Goal: Navigation & Orientation: Understand site structure

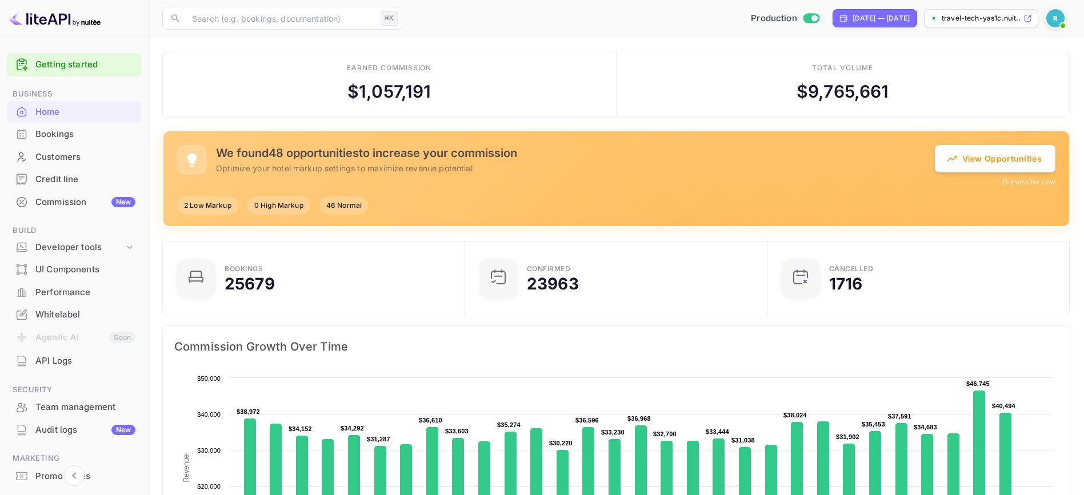
click at [77, 114] on div "Home" at bounding box center [85, 112] width 100 height 13
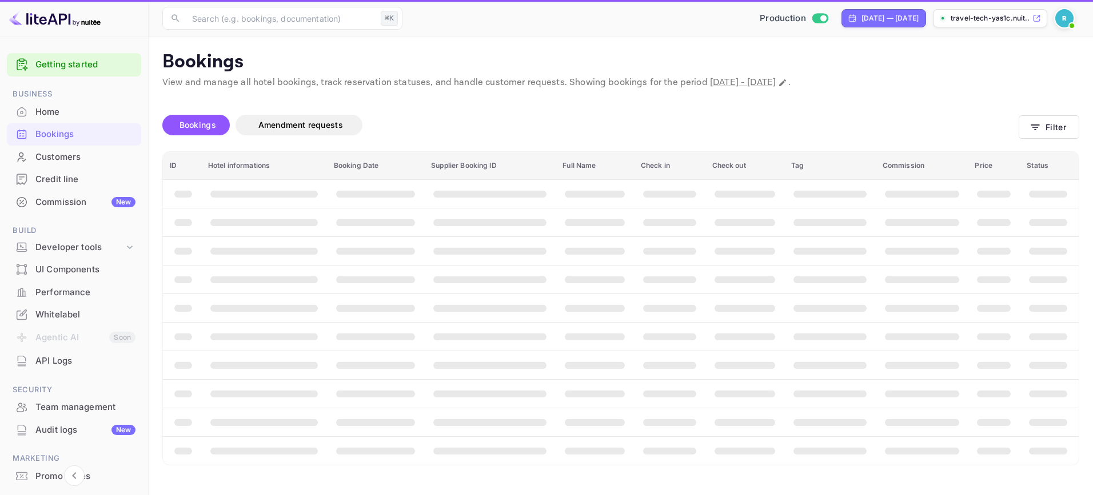
click at [74, 153] on div "Customers" at bounding box center [85, 157] width 100 height 13
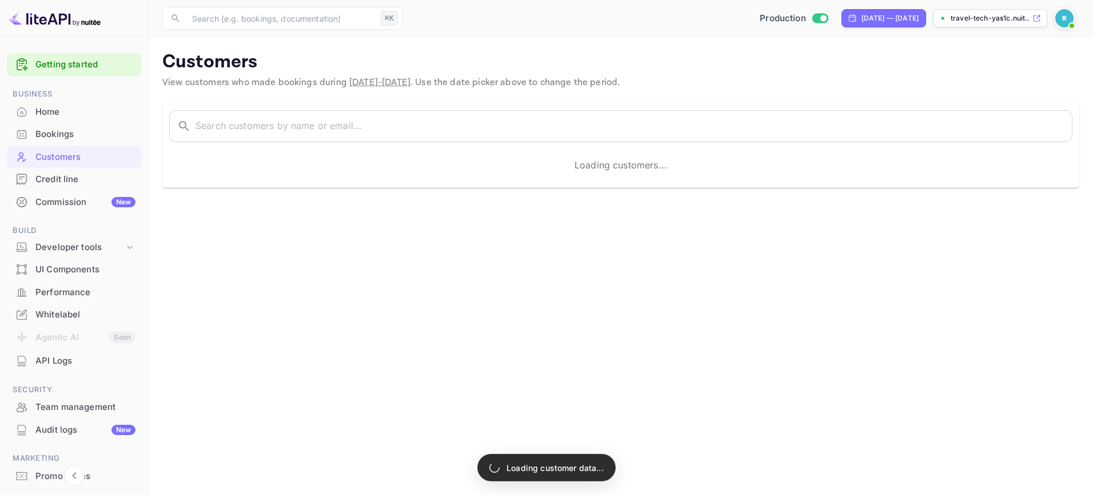
click at [71, 173] on div "Credit line" at bounding box center [85, 179] width 100 height 13
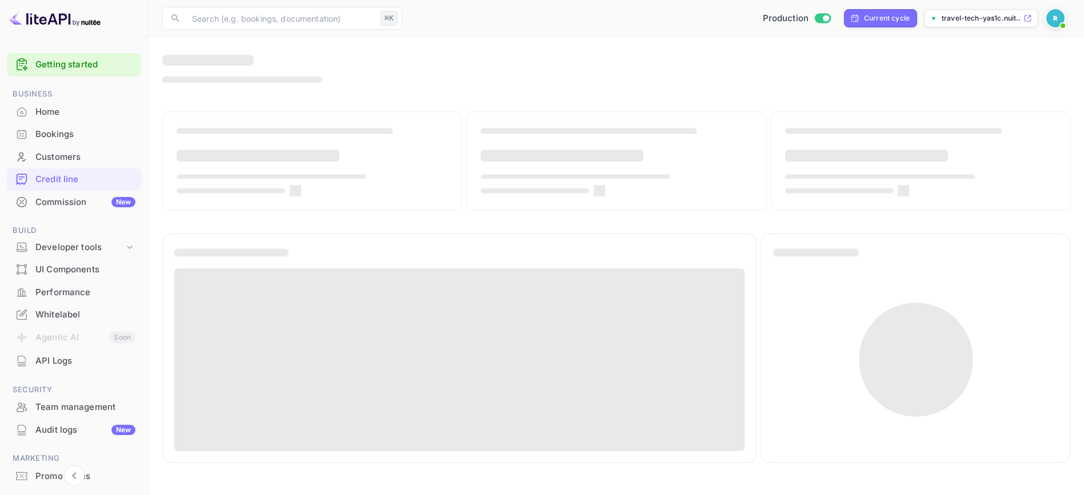
click at [76, 203] on div "Commission New" at bounding box center [85, 202] width 100 height 13
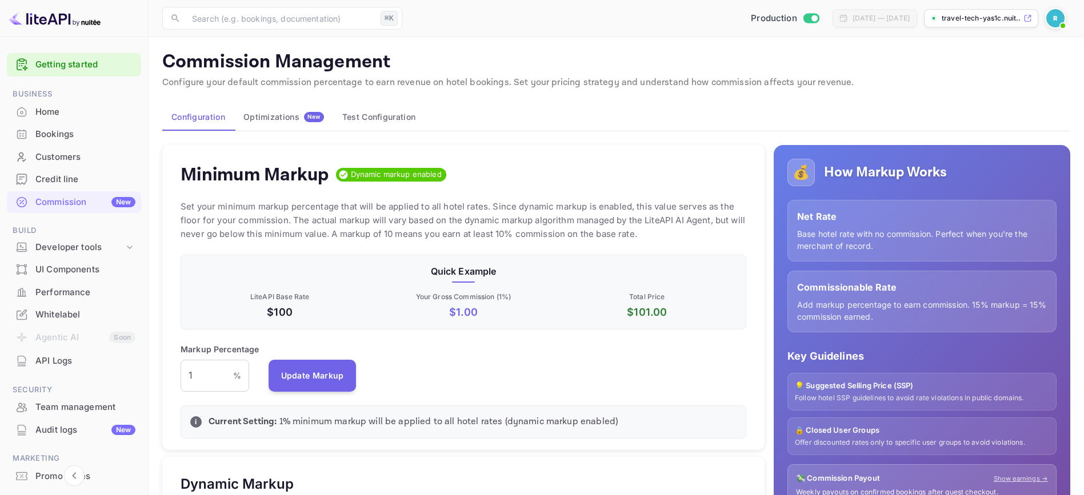
click at [1056, 23] on img at bounding box center [1055, 18] width 18 height 18
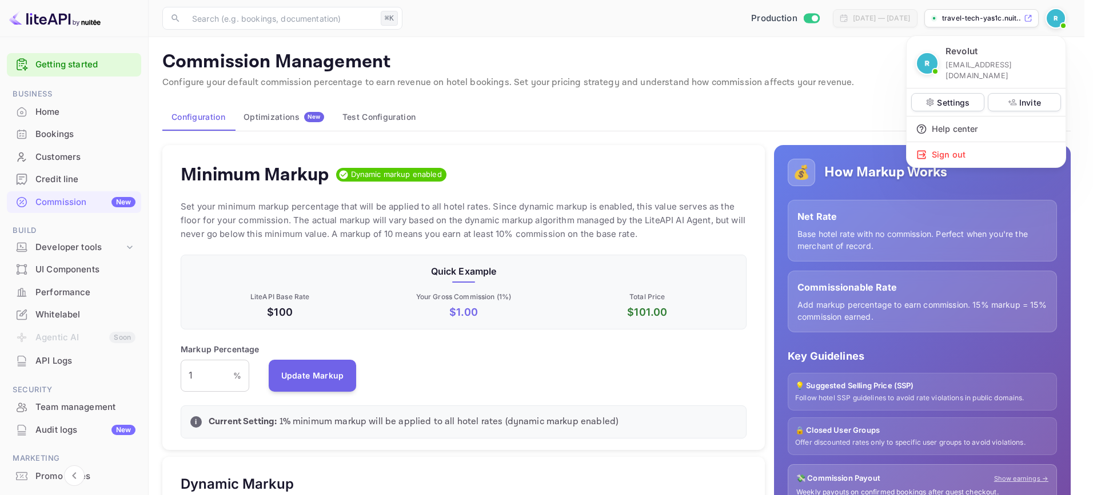
click at [677, 147] on div at bounding box center [546, 247] width 1093 height 495
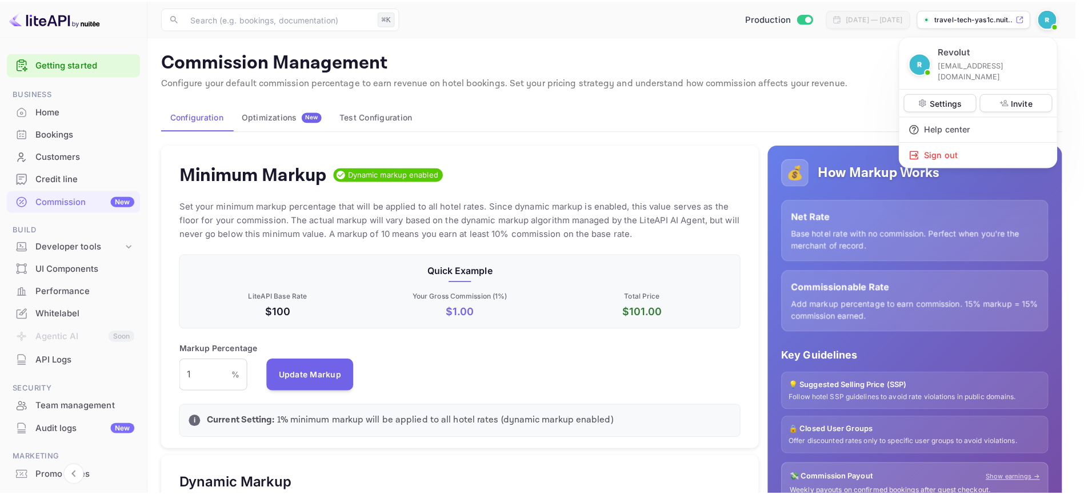
scroll to position [9, 9]
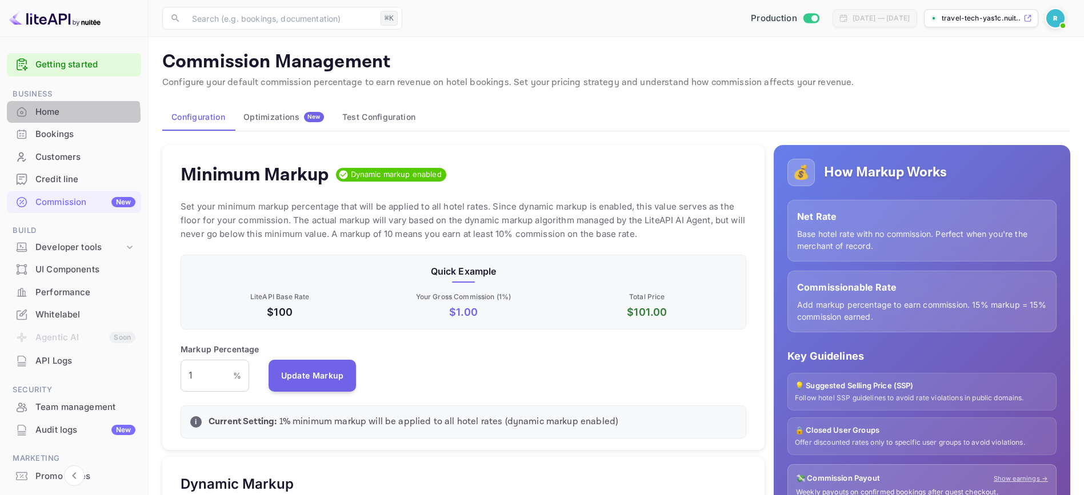
click at [43, 115] on div "Home" at bounding box center [85, 112] width 100 height 13
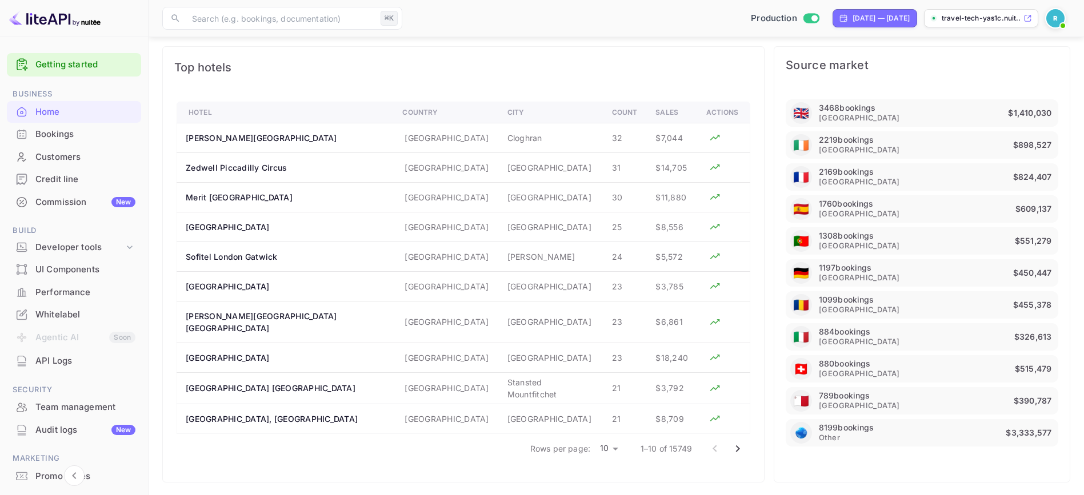
scroll to position [782, 0]
click at [68, 137] on div "Bookings" at bounding box center [85, 134] width 100 height 13
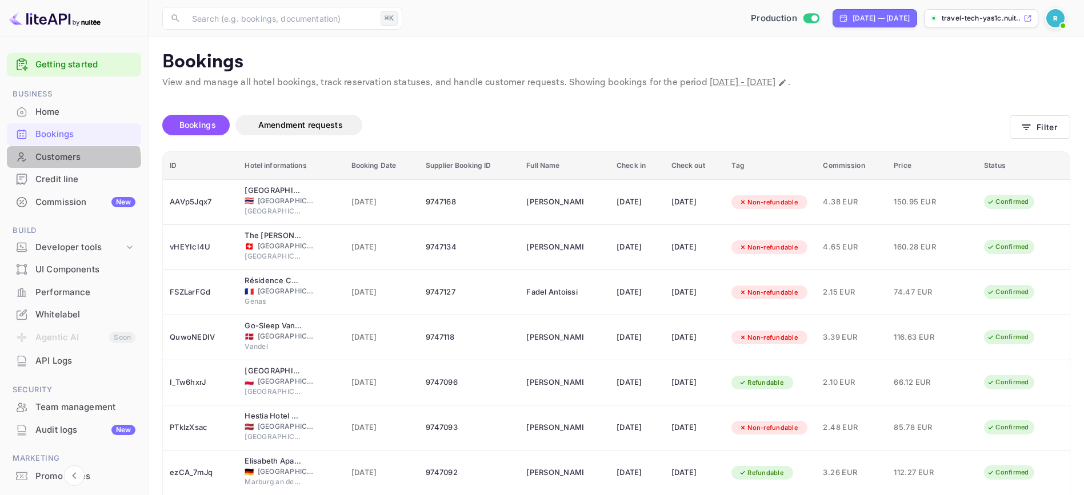
click at [59, 162] on div "Customers" at bounding box center [85, 157] width 100 height 13
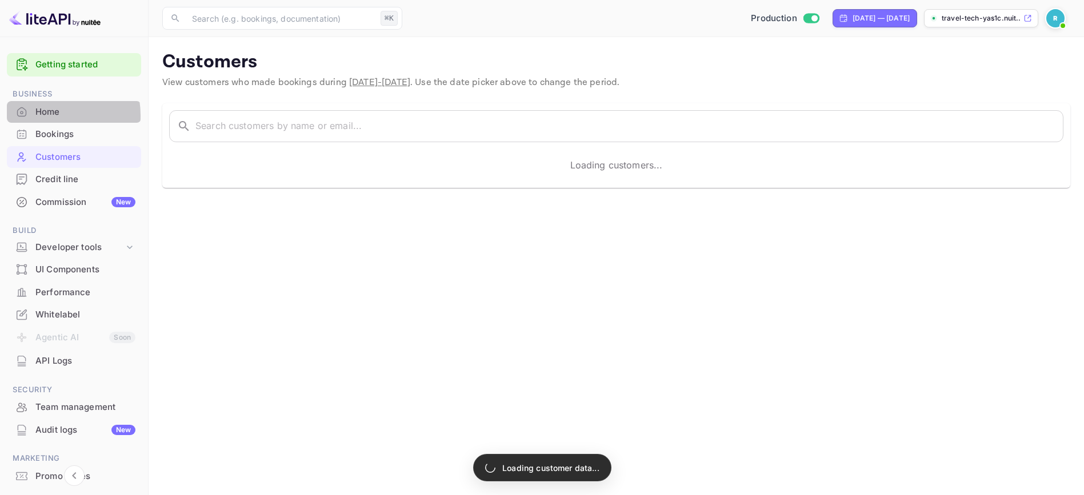
click at [43, 115] on div "Home" at bounding box center [85, 112] width 100 height 13
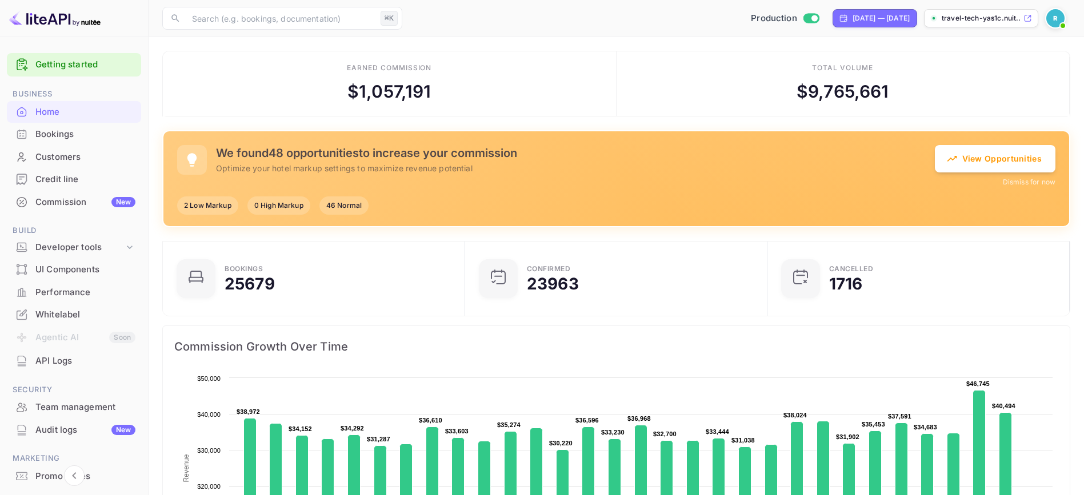
click at [75, 175] on div "Credit line" at bounding box center [85, 179] width 100 height 13
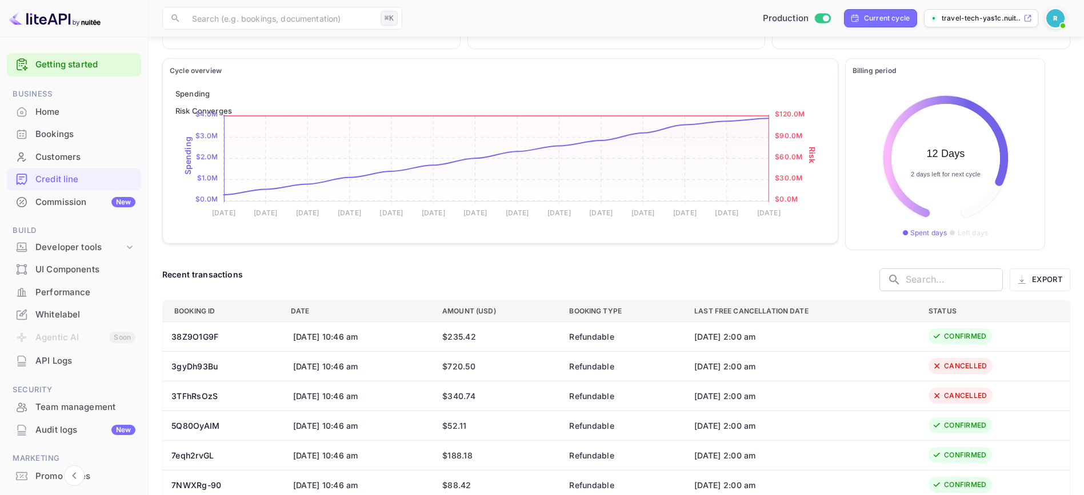
scroll to position [370, 0]
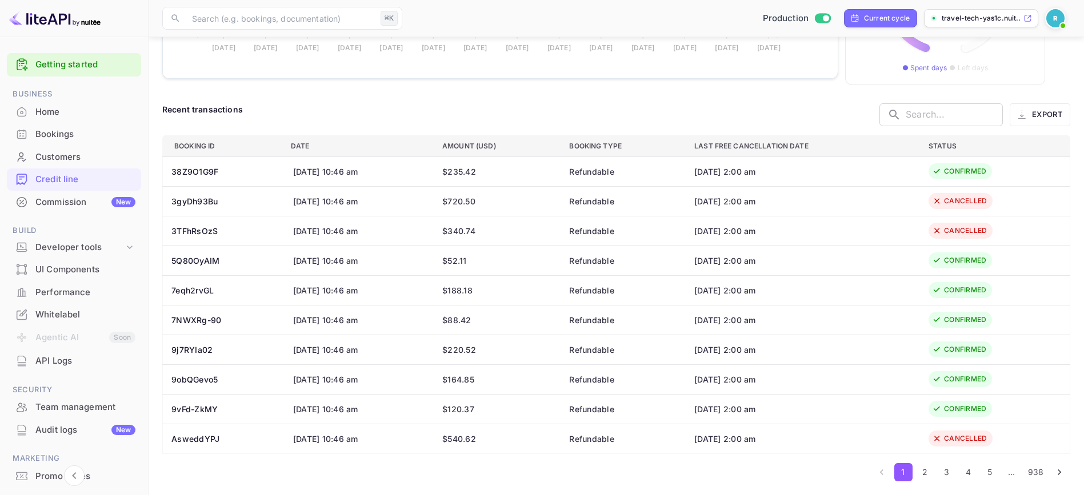
click at [79, 353] on div "API Logs" at bounding box center [74, 361] width 134 height 22
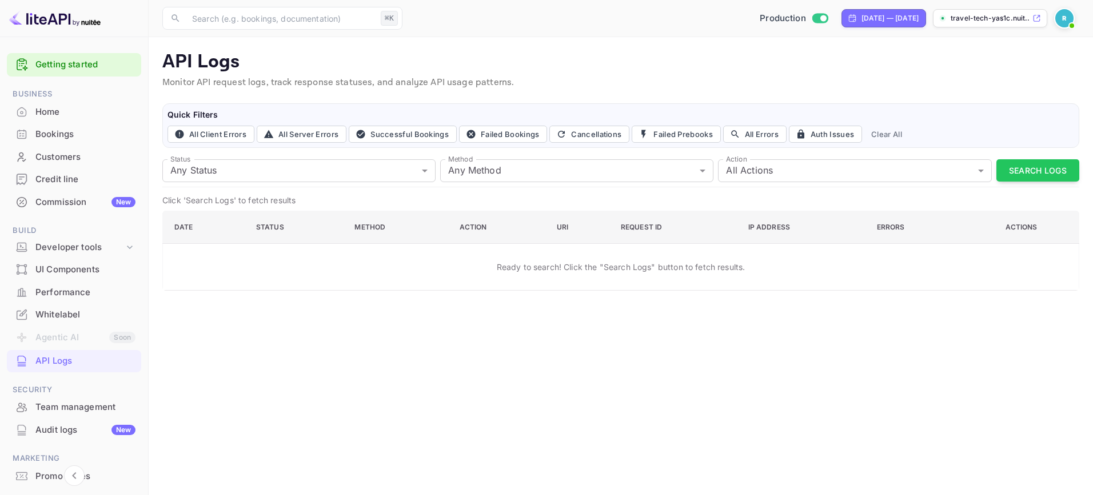
click at [90, 109] on div "Home" at bounding box center [85, 112] width 100 height 13
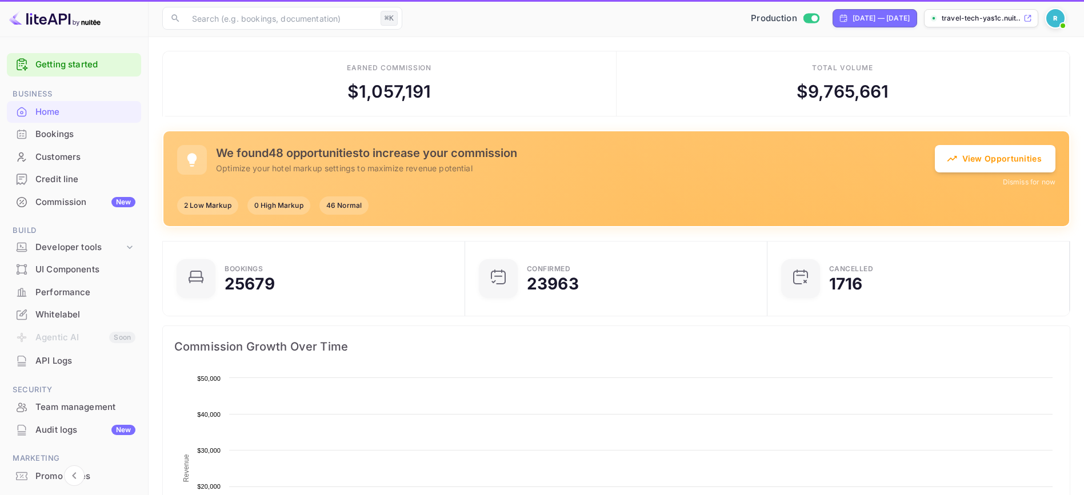
scroll to position [177, 287]
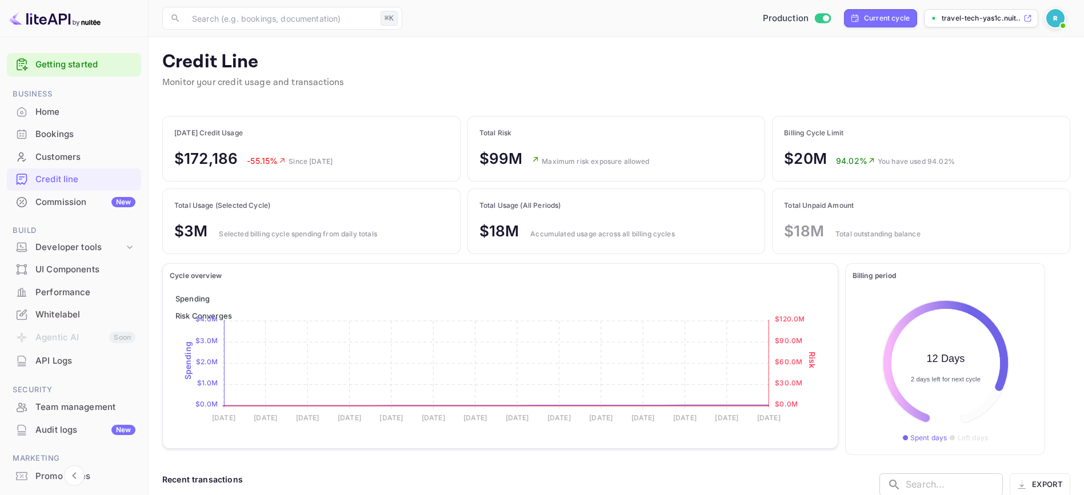
scroll to position [143, 653]
